Goal: Information Seeking & Learning: Check status

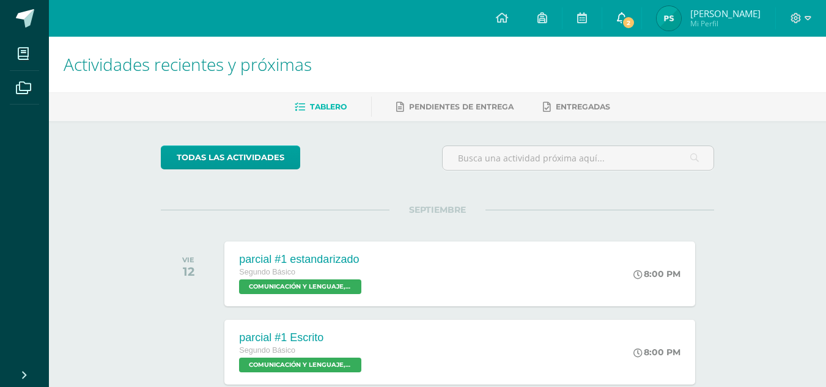
click at [635, 17] on span "2" at bounding box center [628, 22] width 13 height 13
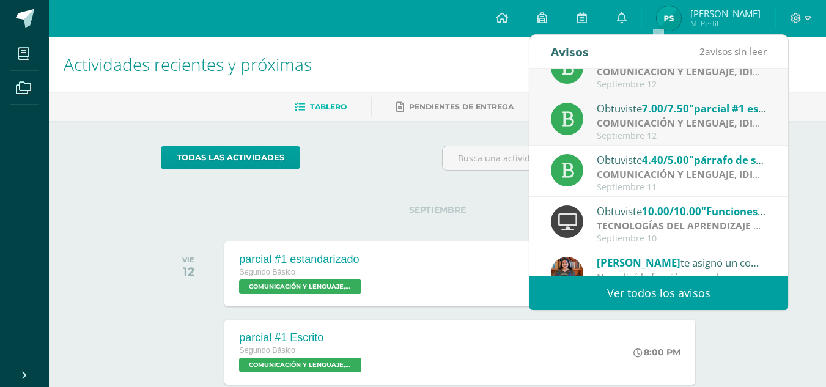
scroll to position [28, 0]
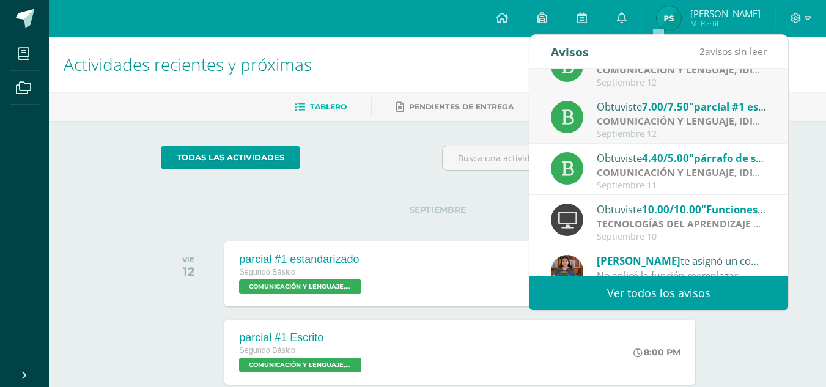
click at [635, 107] on div "Obtuviste 7.00/7.50 "parcial #1 estandarizado" en COMUNICACIÓN Y LENGUAJE, IDIO…" at bounding box center [682, 106] width 170 height 16
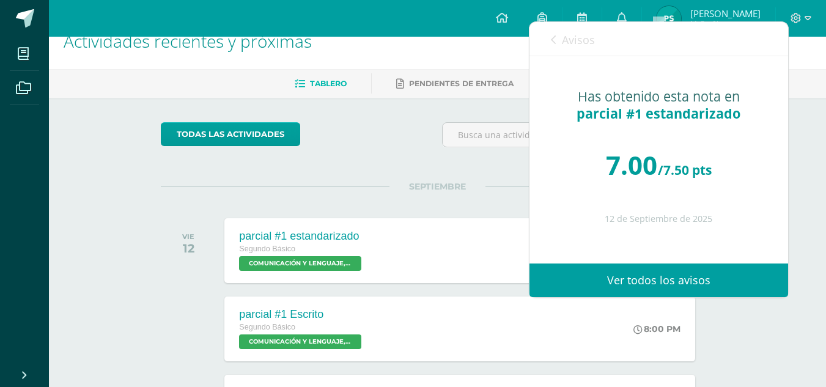
scroll to position [24, 0]
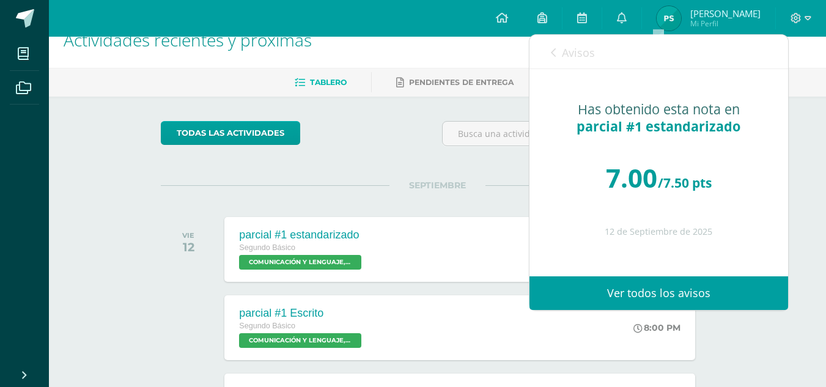
click at [638, 297] on link "Ver todos los avisos" at bounding box center [658, 293] width 259 height 34
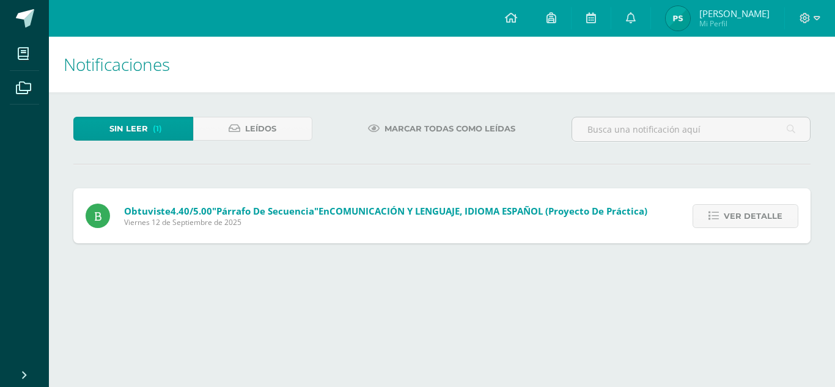
click at [550, 47] on h1 "Notificaciones" at bounding box center [442, 65] width 757 height 56
click at [690, 25] on img at bounding box center [678, 18] width 24 height 24
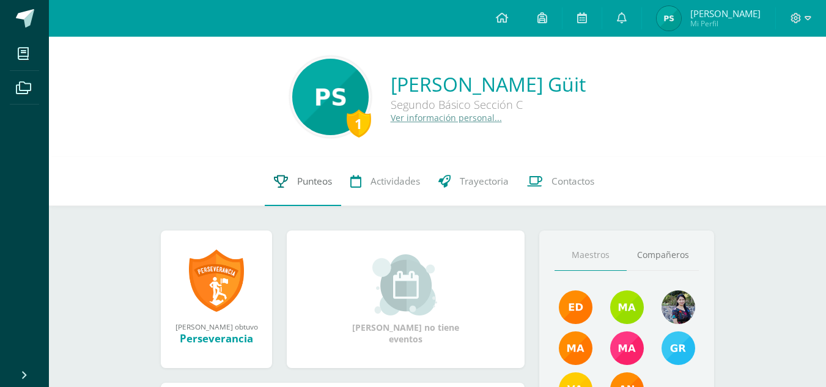
click at [279, 175] on icon at bounding box center [281, 181] width 14 height 13
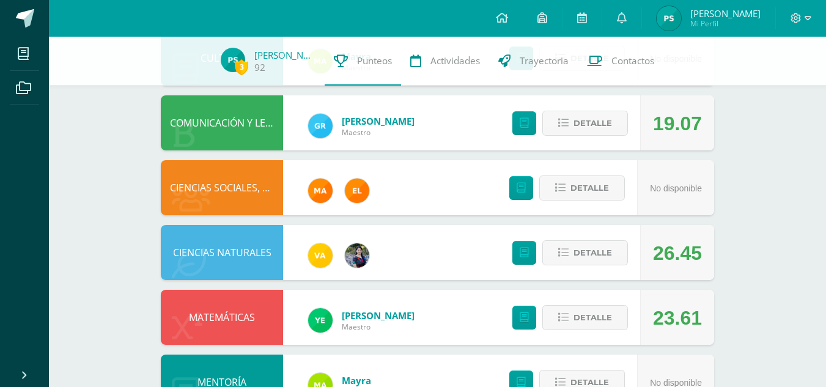
scroll to position [487, 0]
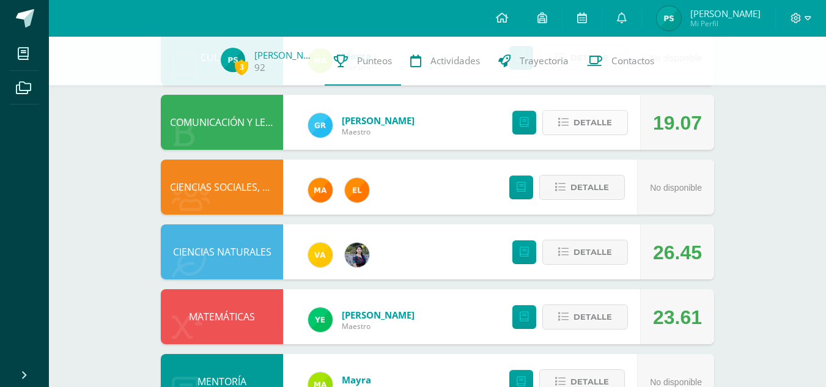
click at [593, 128] on span "Detalle" at bounding box center [592, 122] width 39 height 23
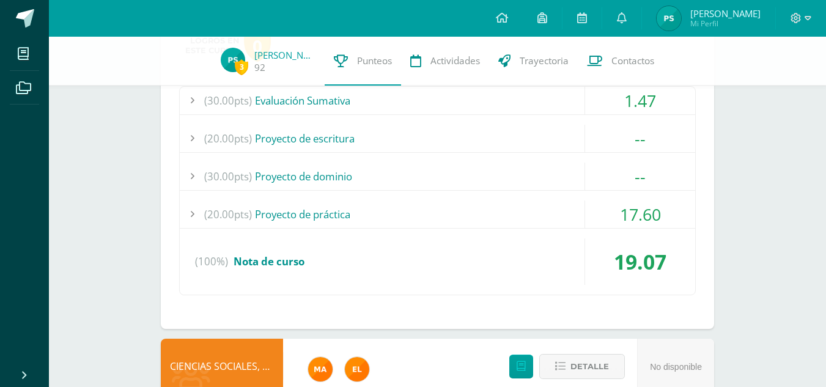
scroll to position [620, 0]
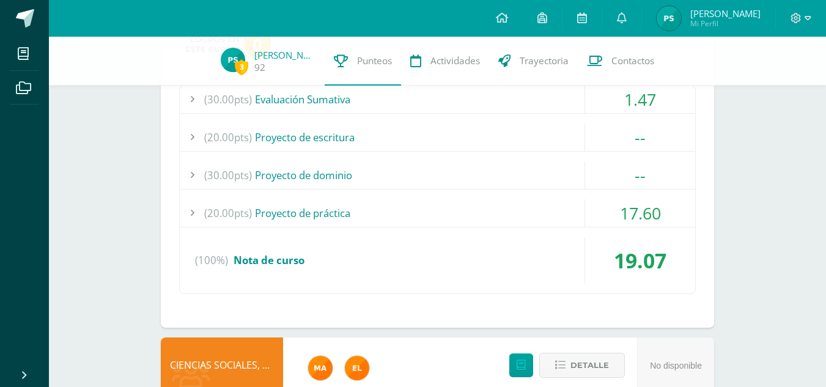
click at [606, 197] on div "(30.00pts) Evaluación Sumativa 1.47 (2.1pts) parcial #1 estandarizado 1.47 (27.…" at bounding box center [437, 189] width 517 height 209
click at [603, 207] on div "17.60" at bounding box center [640, 213] width 110 height 28
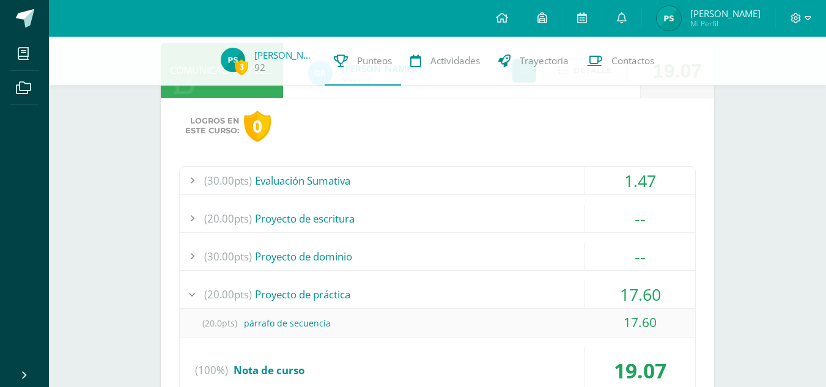
scroll to position [538, 0]
click at [609, 186] on div "1.47" at bounding box center [640, 182] width 110 height 28
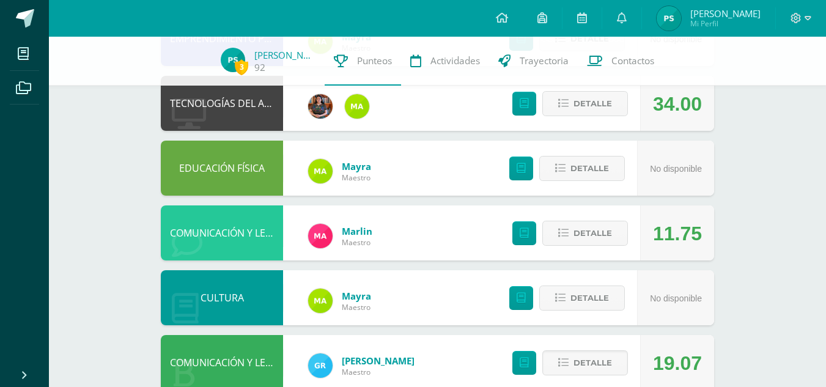
scroll to position [515, 0]
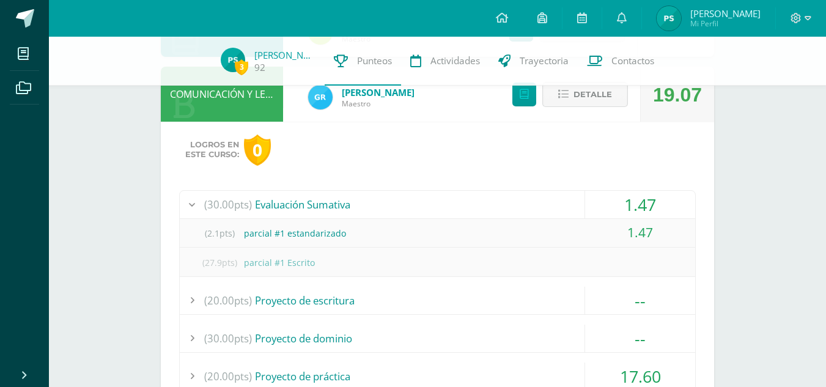
click at [591, 98] on span "Detalle" at bounding box center [592, 94] width 39 height 23
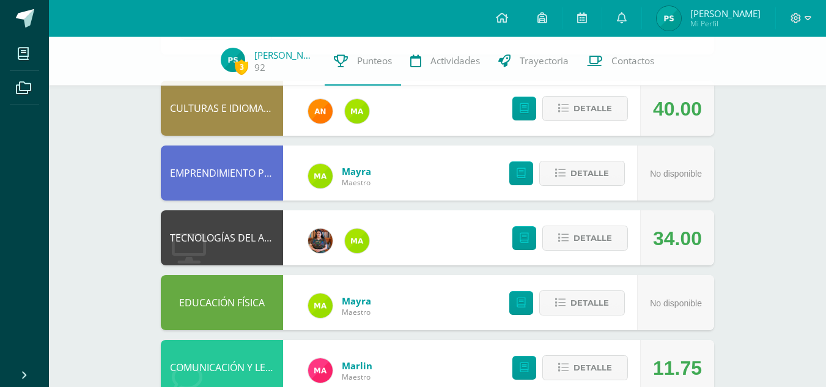
scroll to position [0, 0]
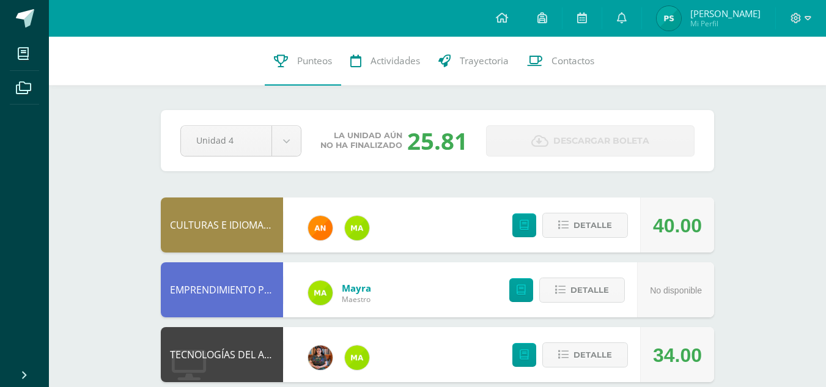
click at [681, 21] on img at bounding box center [669, 18] width 24 height 24
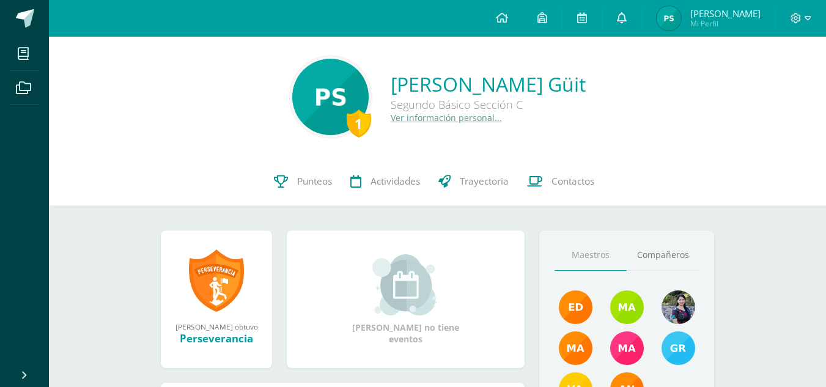
click at [641, 15] on link at bounding box center [621, 18] width 39 height 37
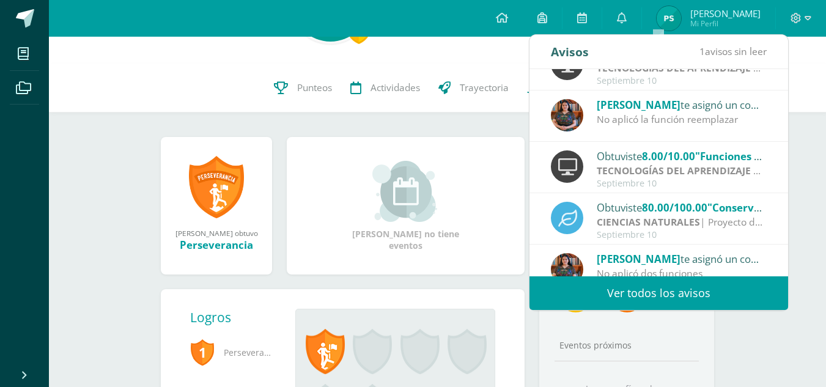
scroll to position [182, 0]
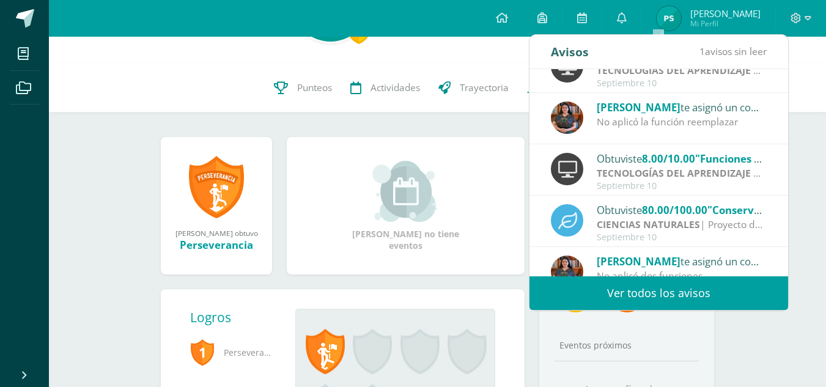
click at [638, 289] on link "Ver todos los avisos" at bounding box center [658, 293] width 259 height 34
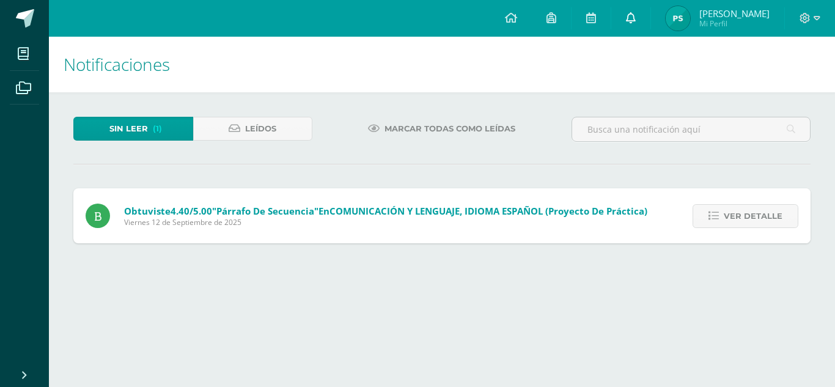
click at [650, 15] on link at bounding box center [630, 18] width 39 height 37
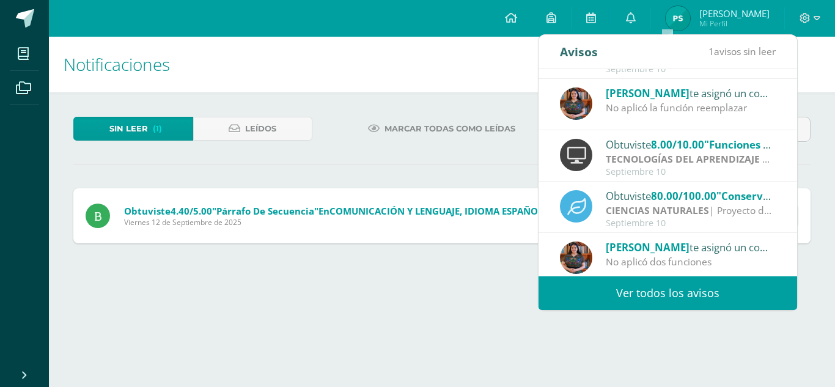
scroll to position [204, 0]
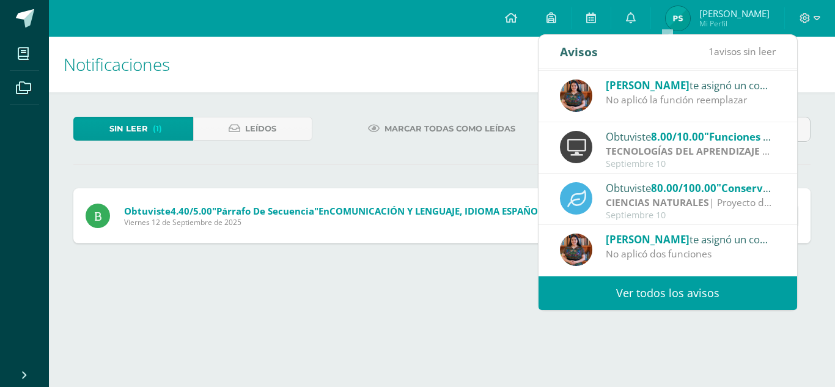
click at [611, 0] on link at bounding box center [630, 18] width 39 height 37
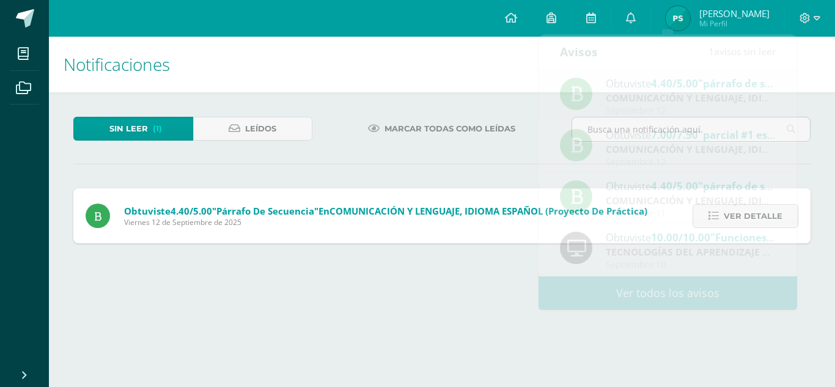
click at [804, 53] on h1 "Notificaciones" at bounding box center [442, 65] width 757 height 56
